Goal: Find specific page/section: Find specific page/section

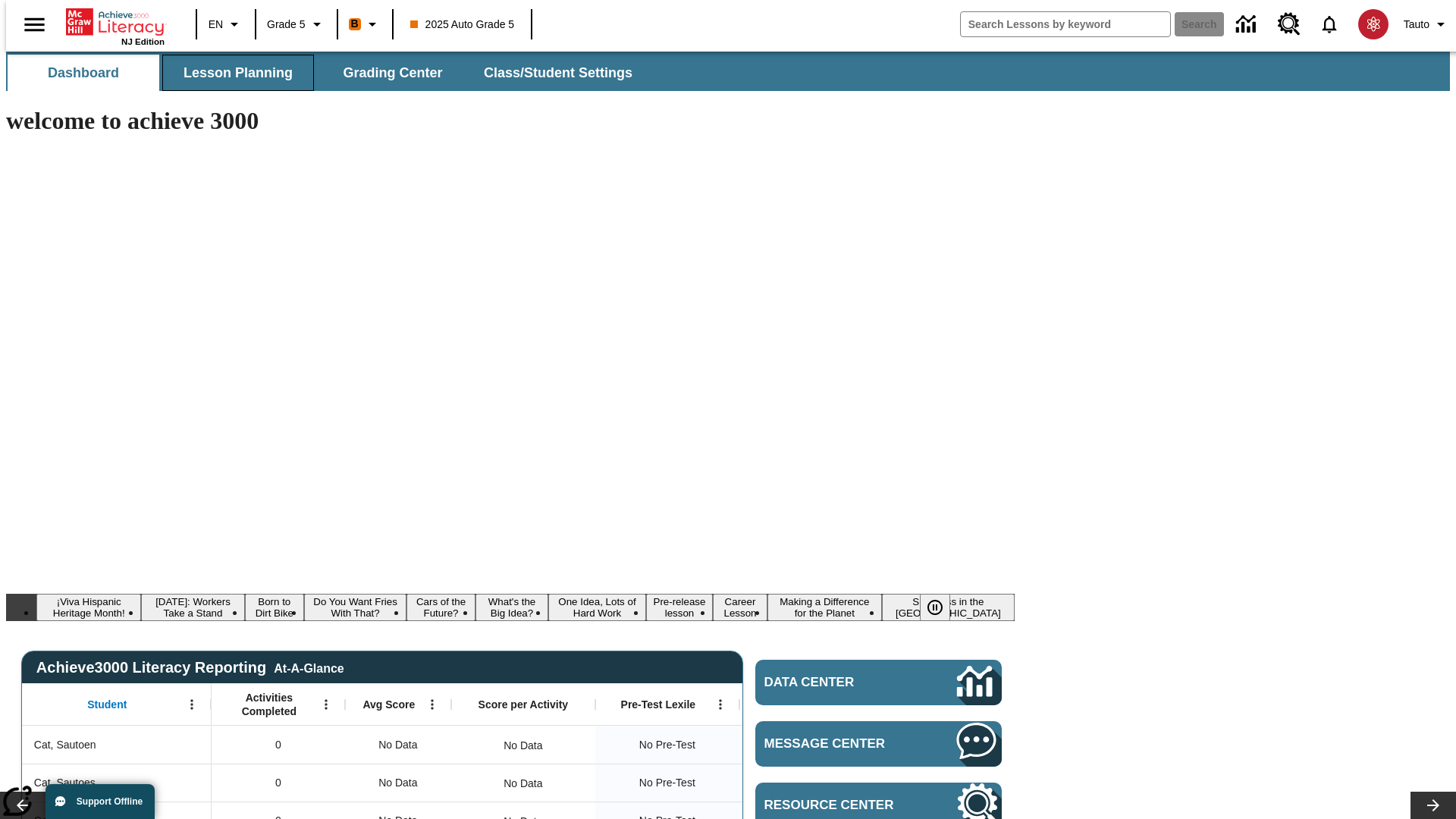
click at [232, 72] on span "Lesson Planning" at bounding box center [238, 72] width 109 height 17
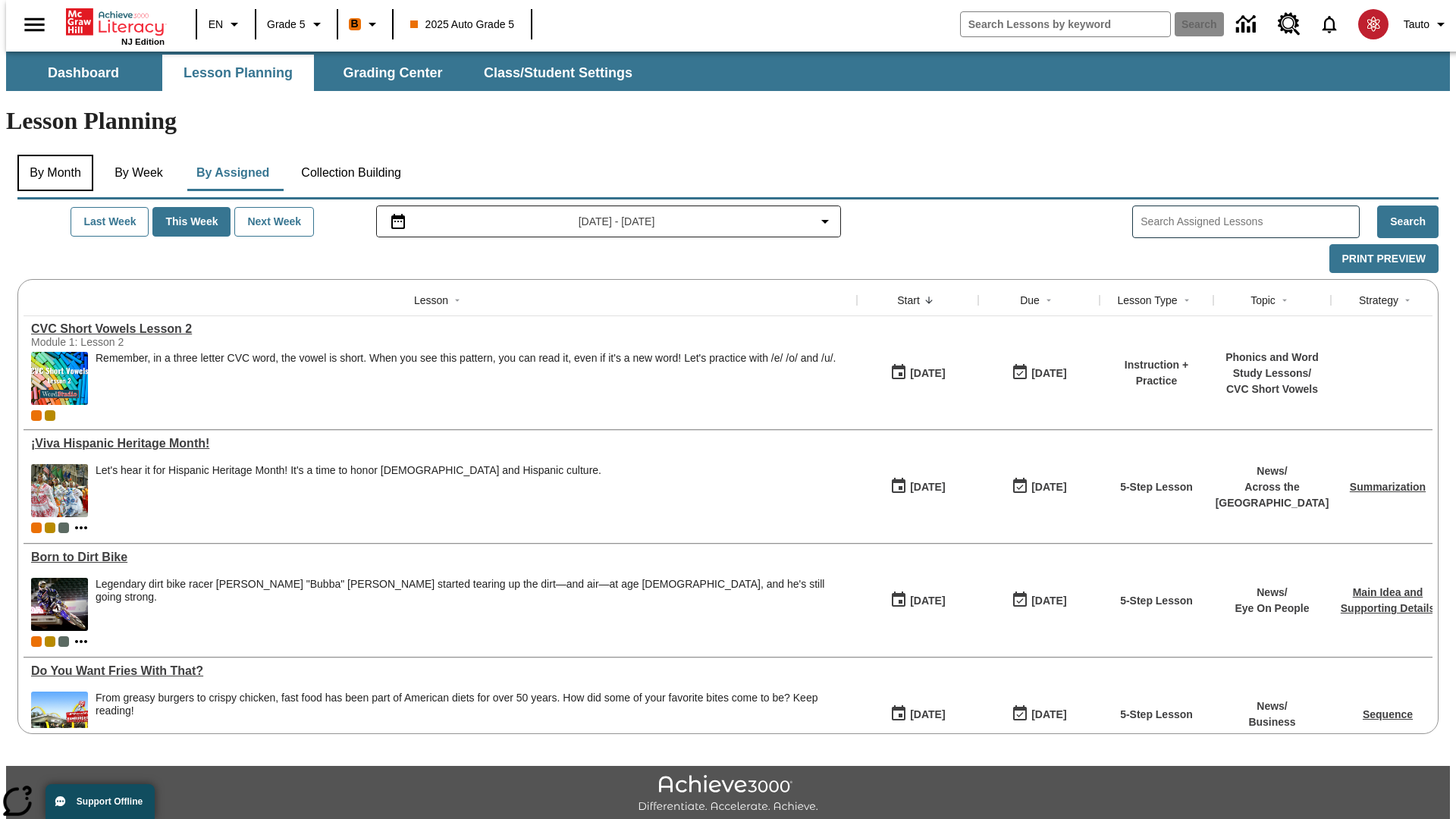
click at [50, 155] on button "By Month" at bounding box center [55, 173] width 76 height 37
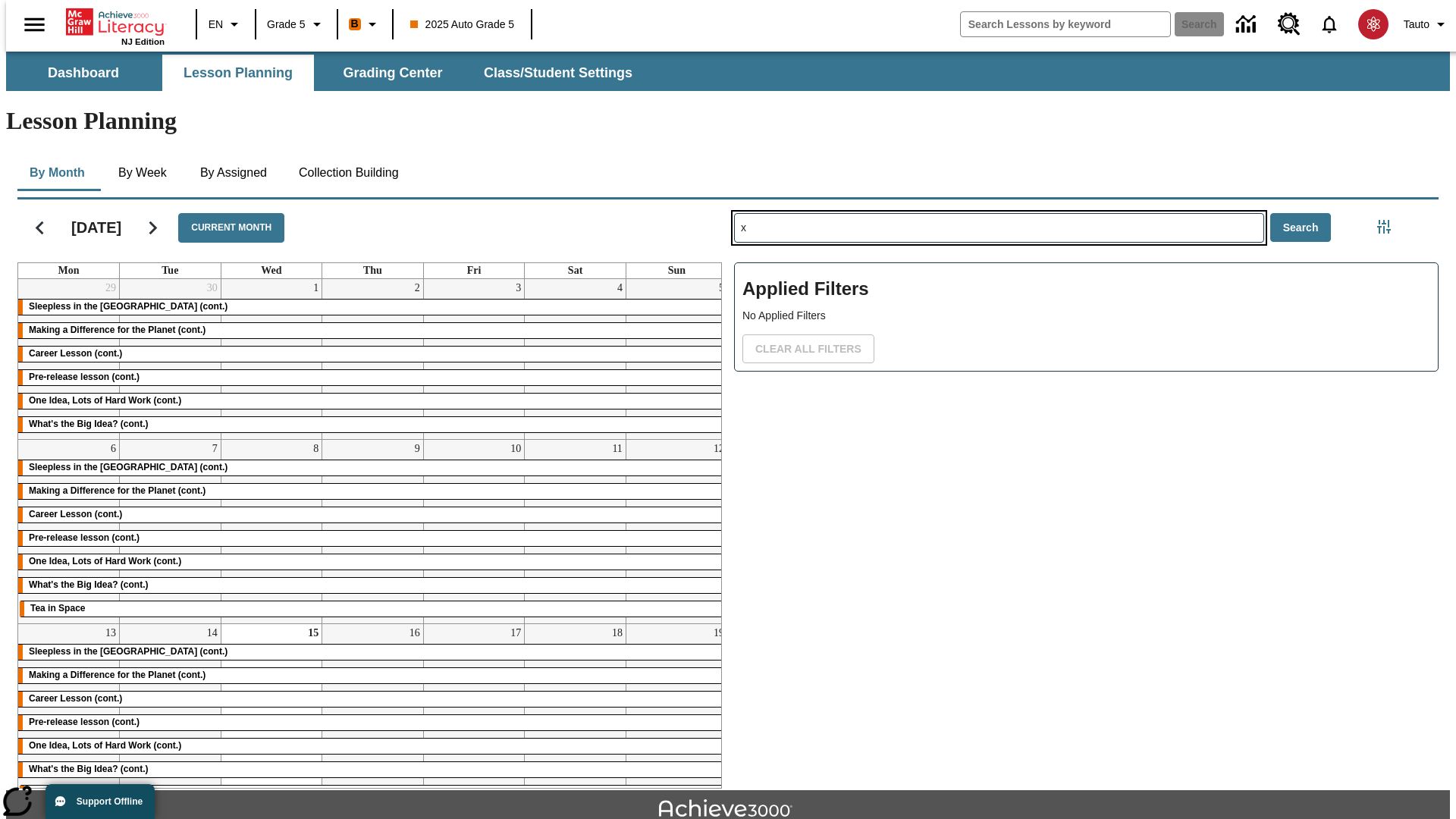
type input "x"
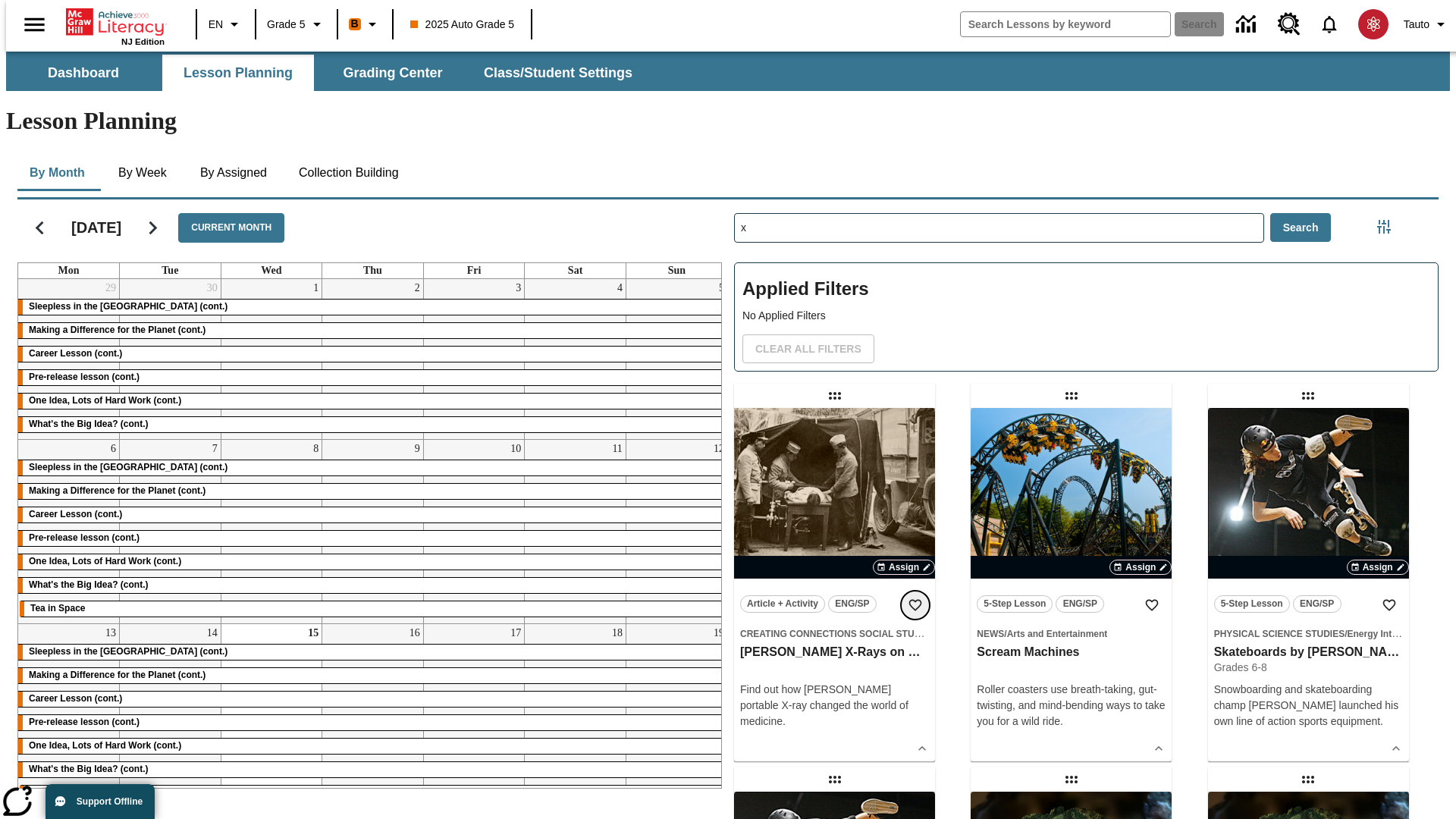
click at [915, 598] on icon "Add to Favorites" at bounding box center [914, 605] width 15 height 15
click at [109, 20] on icon "Home" at bounding box center [116, 21] width 101 height 30
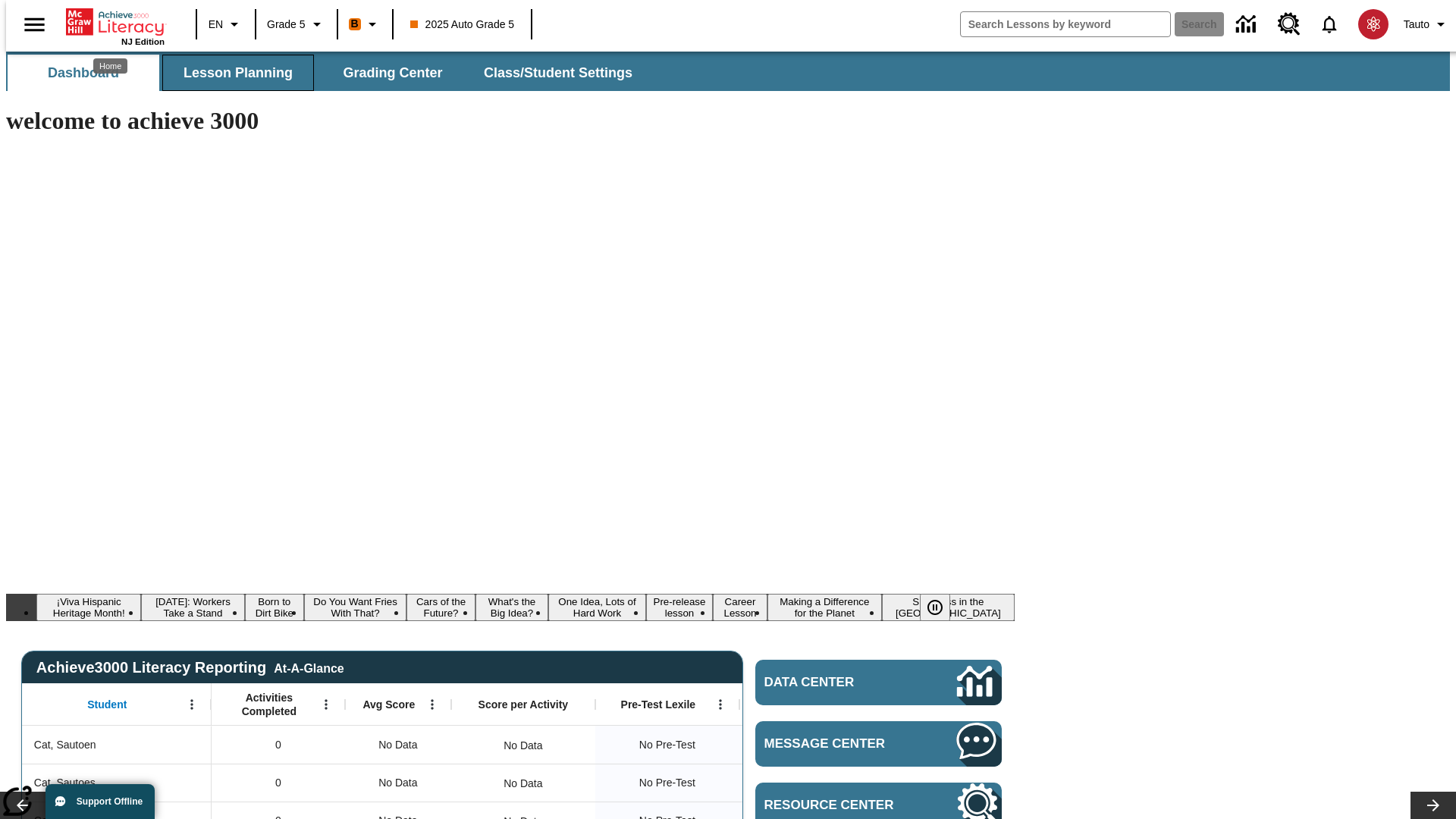
click at [232, 72] on span "Lesson Planning" at bounding box center [238, 72] width 109 height 17
